Goal: Information Seeking & Learning: Learn about a topic

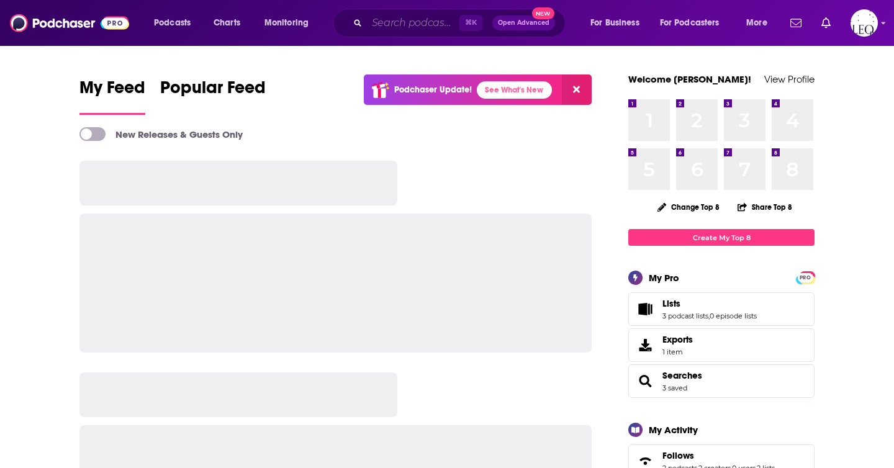
click at [426, 17] on input "Search podcasts, credits, & more..." at bounding box center [413, 23] width 92 height 20
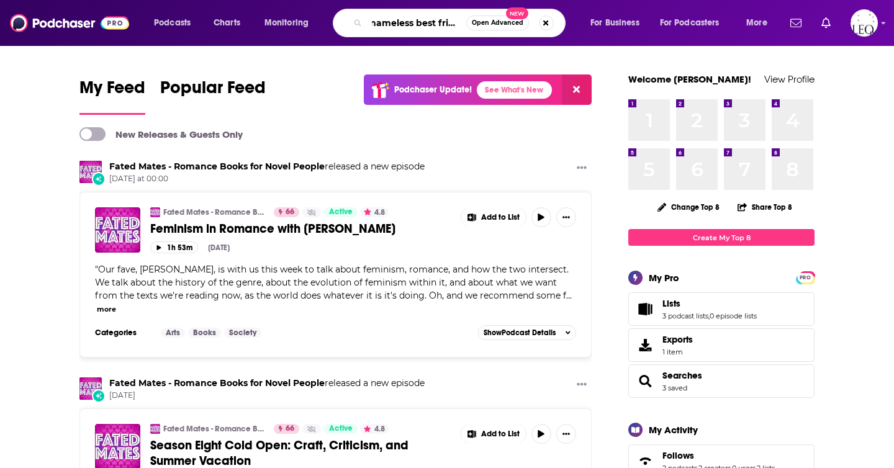
scroll to position [0, 8]
type input "nameless best friend"
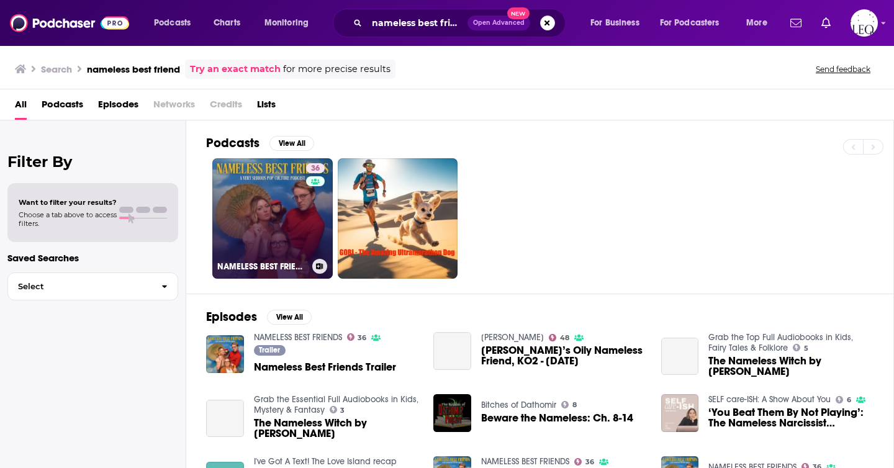
click at [263, 224] on link "36 NAMELESS BEST FRIENDS" at bounding box center [272, 218] width 120 height 120
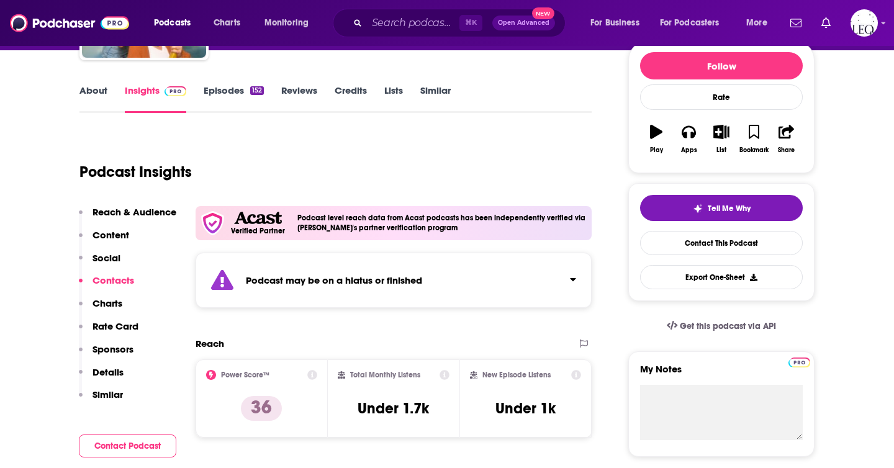
scroll to position [153, 0]
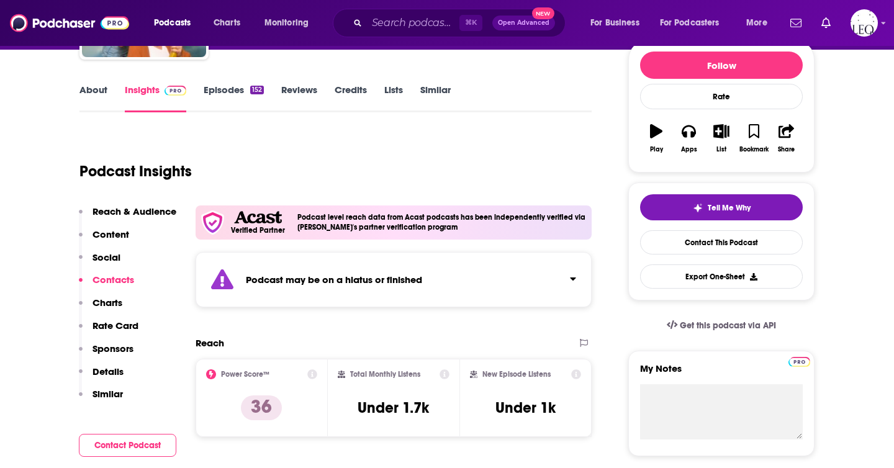
click at [577, 277] on div "Podcast may be on a hiatus or finished" at bounding box center [394, 279] width 396 height 55
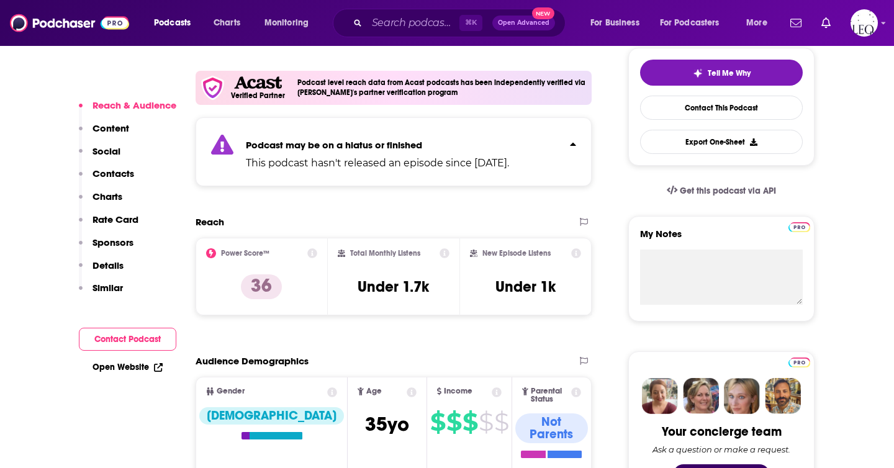
scroll to position [303, 0]
